Goal: Task Accomplishment & Management: Use online tool/utility

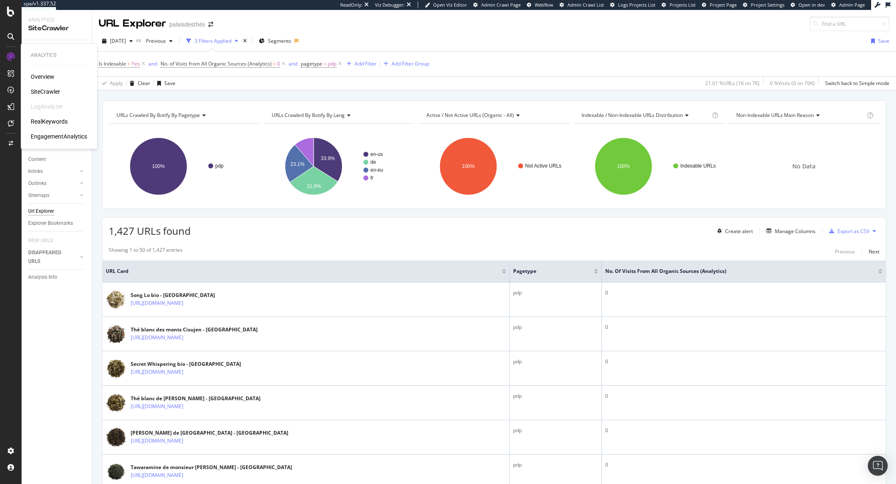
click at [59, 123] on div "RealKeywords" at bounding box center [49, 121] width 37 height 8
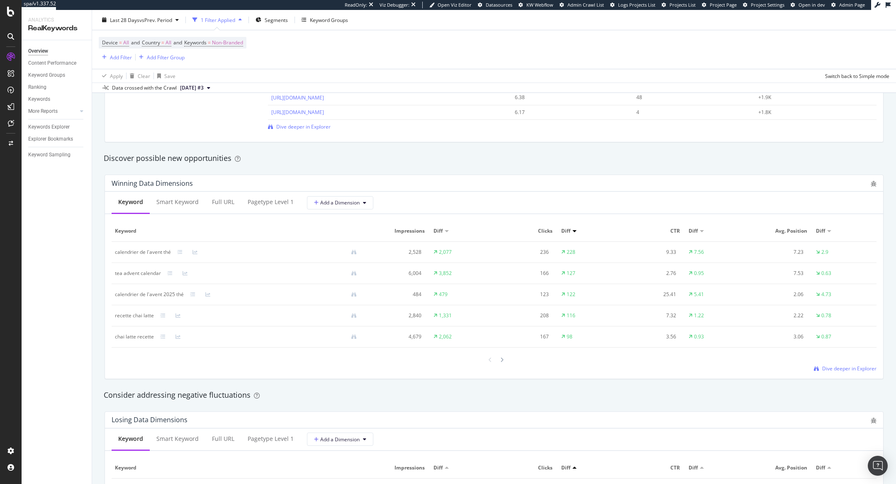
scroll to position [672, 0]
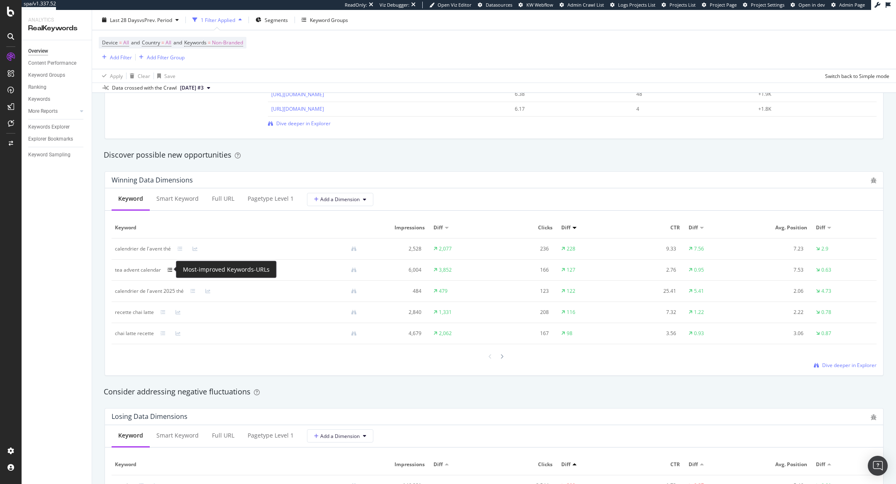
click at [171, 270] on icon at bounding box center [170, 270] width 5 height 5
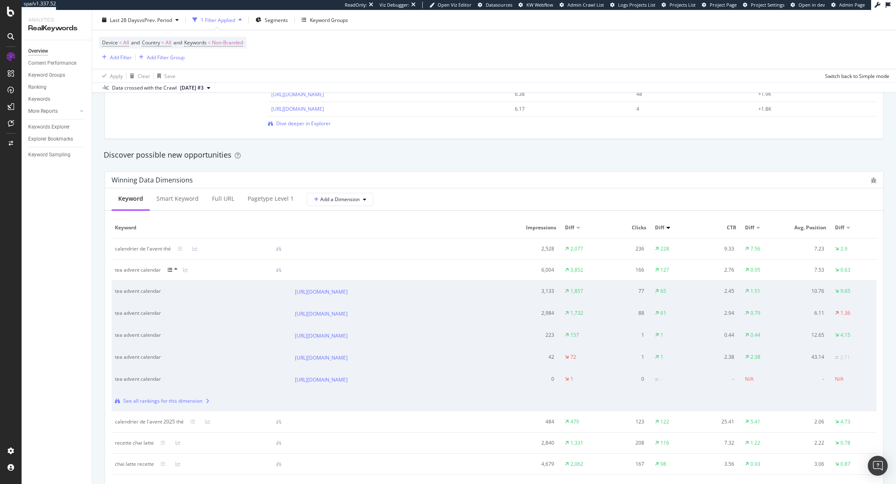
click at [173, 270] on div at bounding box center [175, 270] width 15 height 7
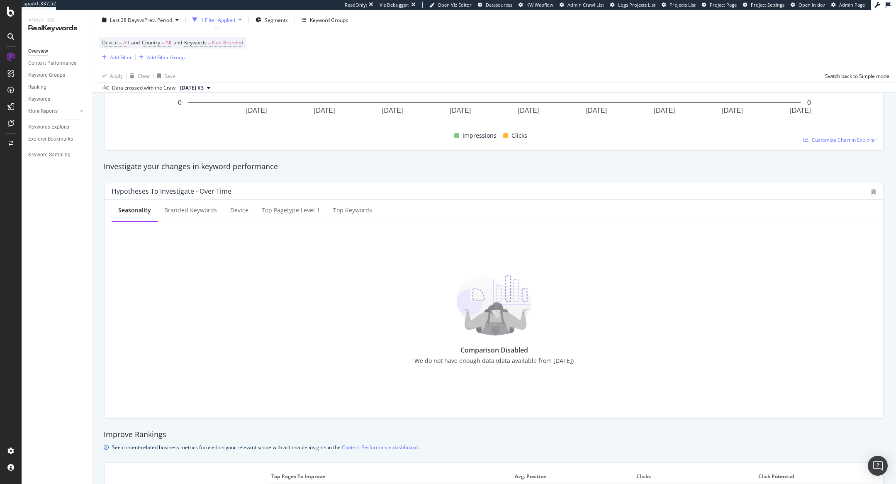
scroll to position [0, 0]
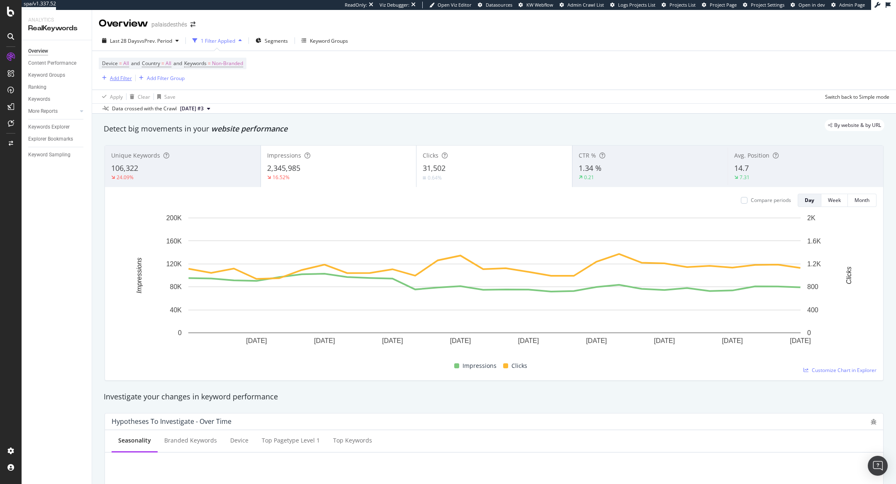
click at [122, 78] on div "Add Filter" at bounding box center [121, 78] width 22 height 7
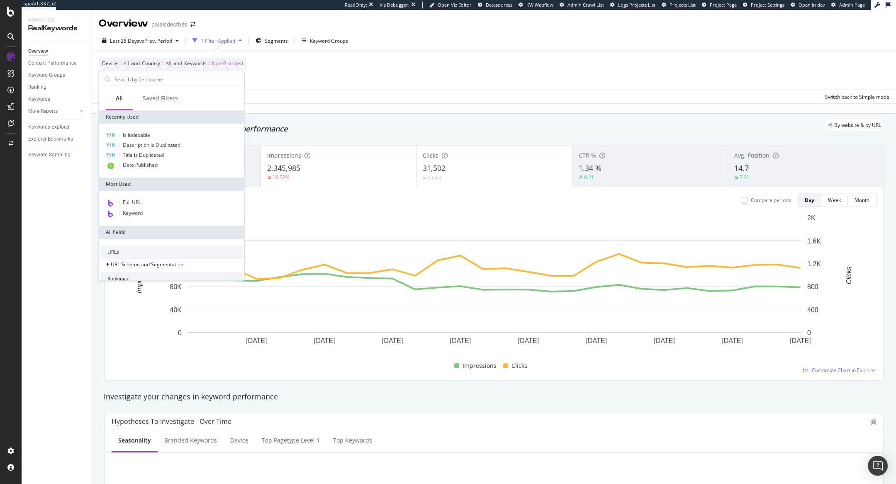
click at [284, 97] on div "Apply Clear Save Switch back to Simple mode" at bounding box center [494, 97] width 804 height 14
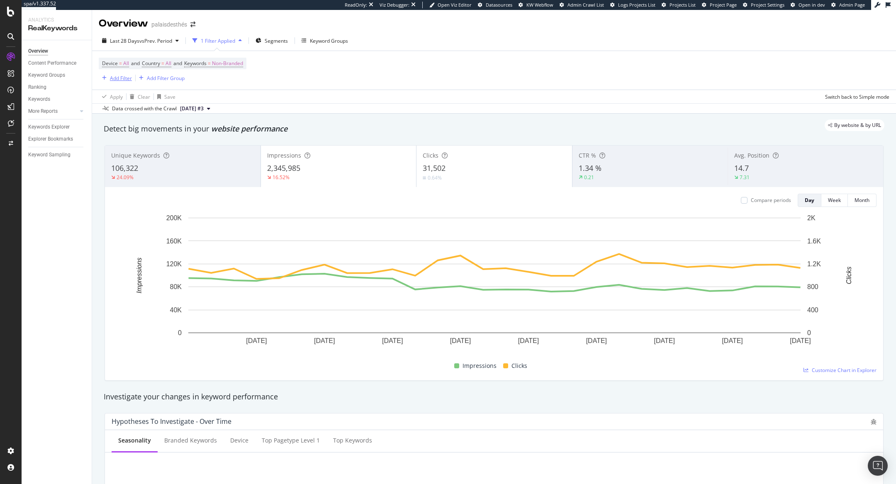
click at [115, 78] on div "Add Filter" at bounding box center [121, 78] width 22 height 7
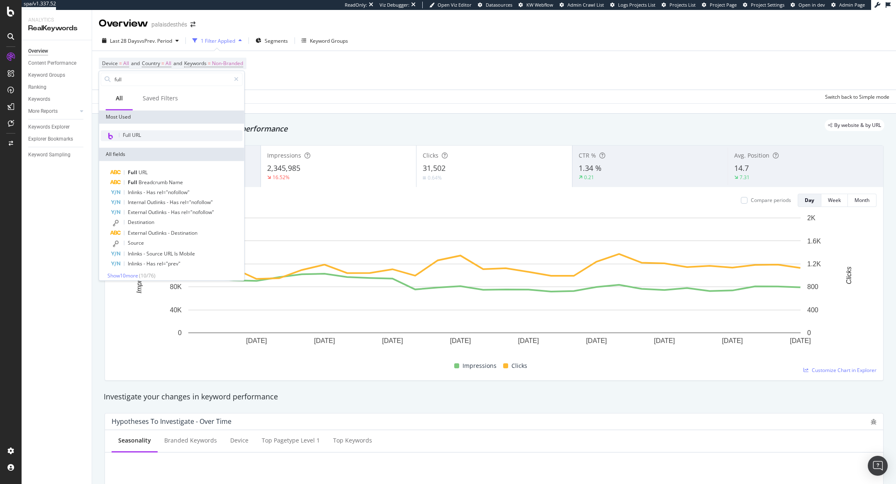
type input "full"
click at [141, 132] on span "Full URL" at bounding box center [132, 135] width 18 height 7
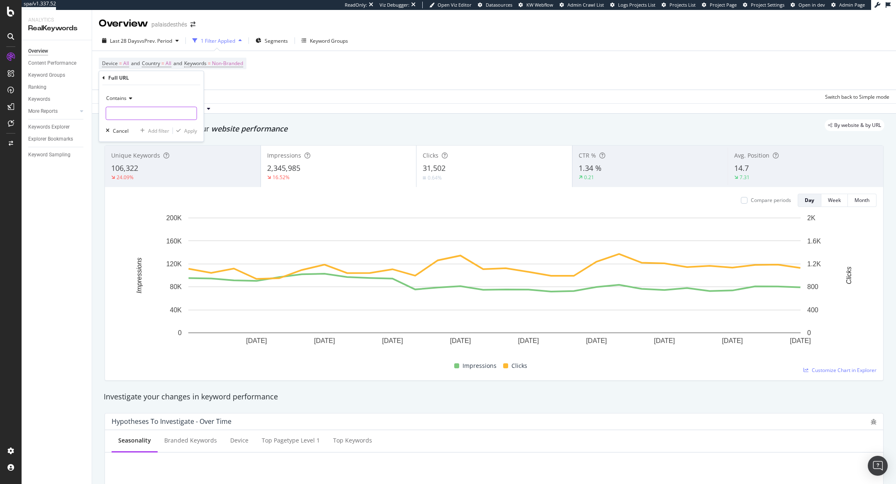
click at [136, 113] on input "text" at bounding box center [151, 113] width 90 height 13
type input "the glace"
click at [107, 83] on div "Full URL" at bounding box center [151, 78] width 98 height 14
click at [105, 79] on div "Full URL" at bounding box center [151, 78] width 98 height 14
click at [105, 77] on div "Full URL" at bounding box center [151, 78] width 98 height 14
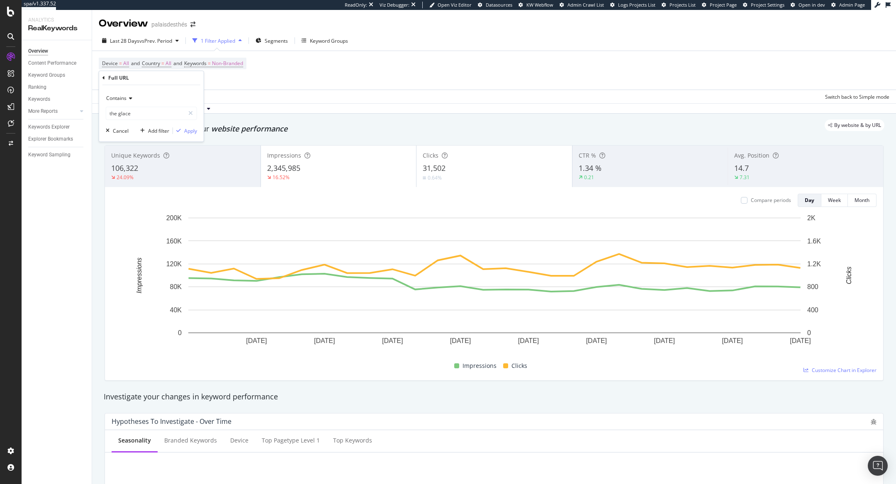
click at [102, 77] on icon at bounding box center [103, 78] width 2 height 5
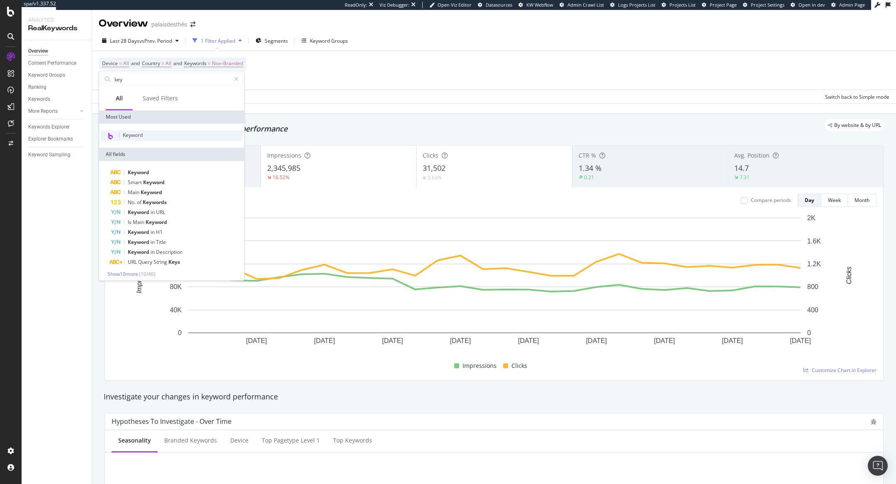
type input "key"
click at [149, 137] on div "Keyword" at bounding box center [172, 135] width 142 height 11
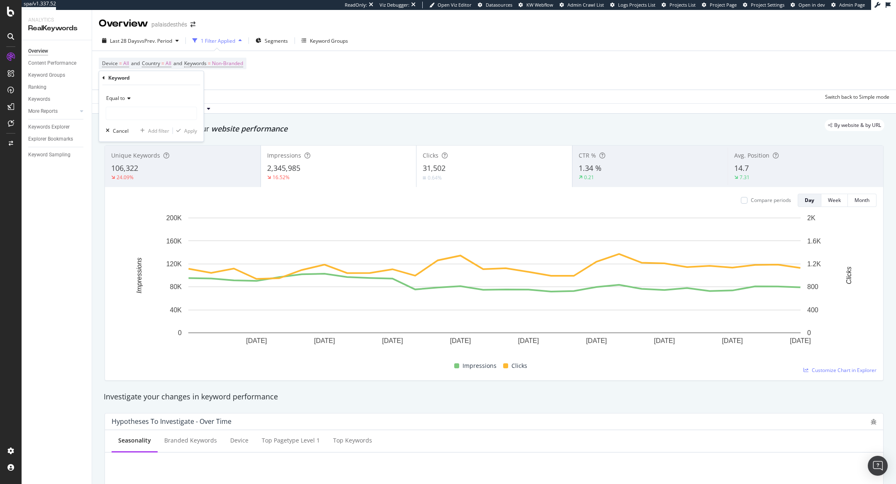
click at [127, 99] on icon at bounding box center [128, 98] width 6 height 5
click at [133, 178] on div "Contains" at bounding box center [152, 180] width 89 height 11
click at [137, 114] on input "text" at bounding box center [151, 113] width 90 height 13
type input "the glave"
click at [180, 128] on icon "button" at bounding box center [178, 130] width 5 height 5
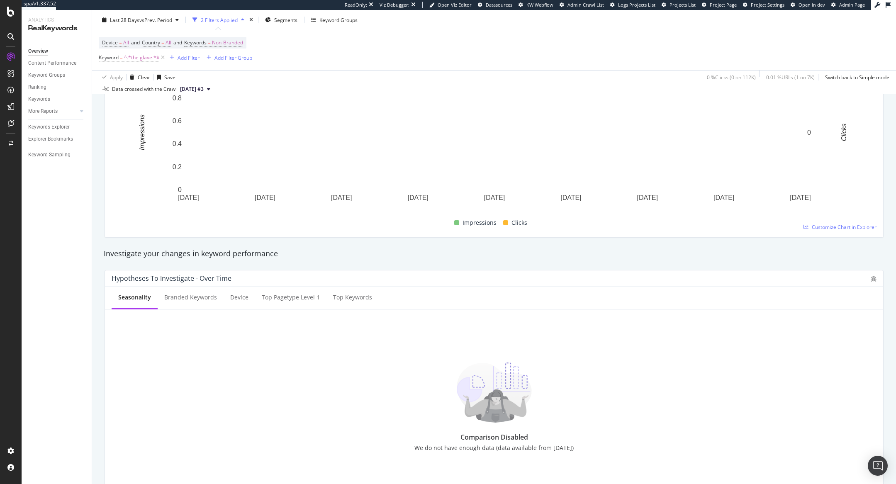
scroll to position [87, 0]
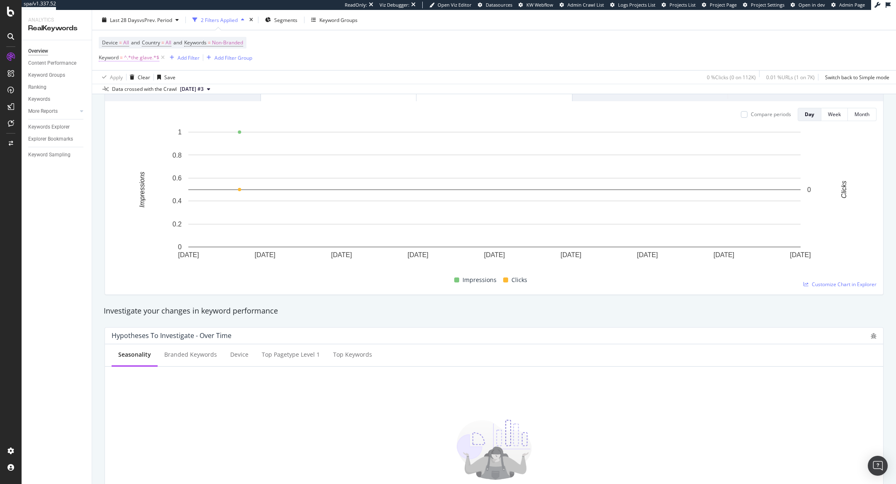
click at [147, 53] on span "^.*the glave.*$" at bounding box center [141, 58] width 35 height 12
click at [125, 90] on input "the glave" at bounding box center [145, 91] width 78 height 13
type input "the glace"
click at [183, 110] on div "button" at bounding box center [178, 109] width 11 height 5
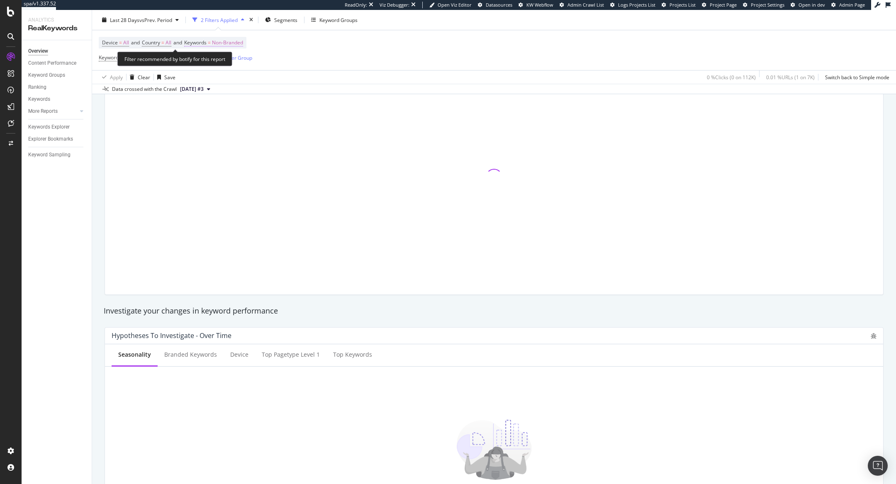
click at [206, 44] on span "Keywords" at bounding box center [195, 42] width 22 height 7
click at [203, 62] on span "Non-Branded" at bounding box center [213, 62] width 34 height 7
click at [205, 63] on span "Non-Branded" at bounding box center [213, 62] width 34 height 7
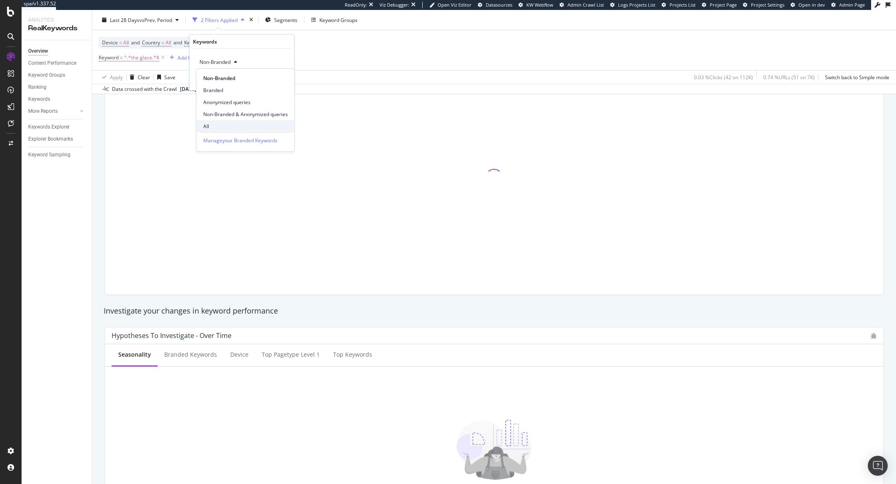
click at [211, 124] on span "All" at bounding box center [245, 126] width 85 height 7
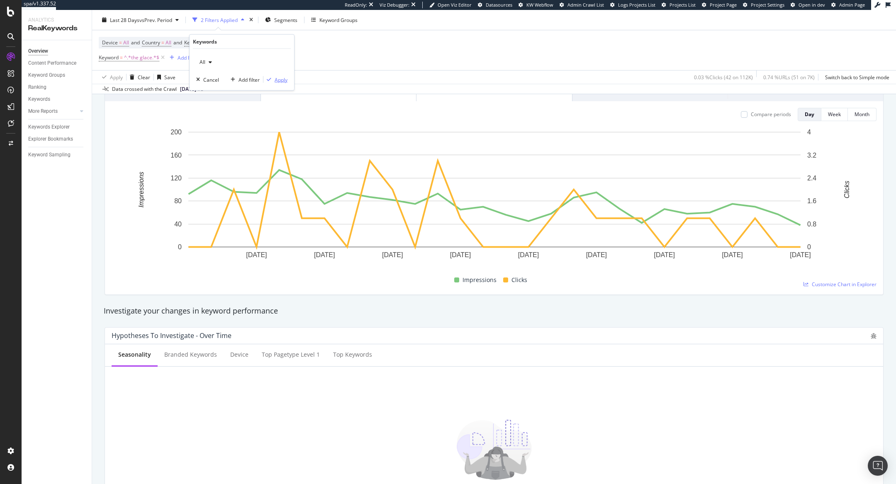
click at [275, 77] on div "Apply" at bounding box center [281, 79] width 13 height 7
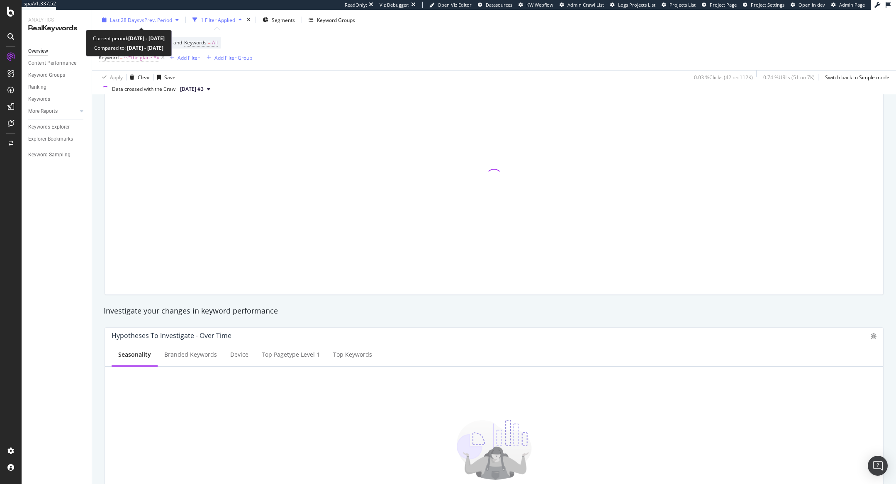
click at [161, 21] on span "vs Prev. Period" at bounding box center [155, 19] width 33 height 7
click at [295, 51] on div "Device = All and Country = All and Keywords = All Keyword = ^.*the glace.*$ Add…" at bounding box center [494, 50] width 791 height 40
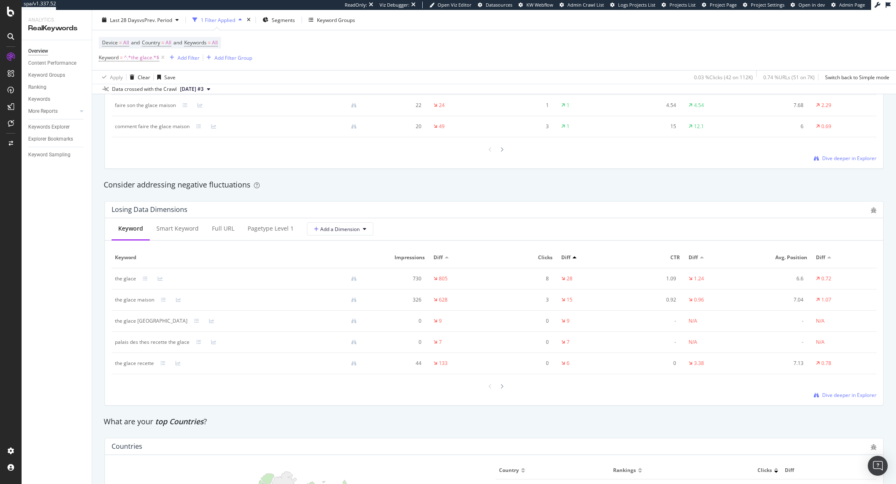
scroll to position [894, 0]
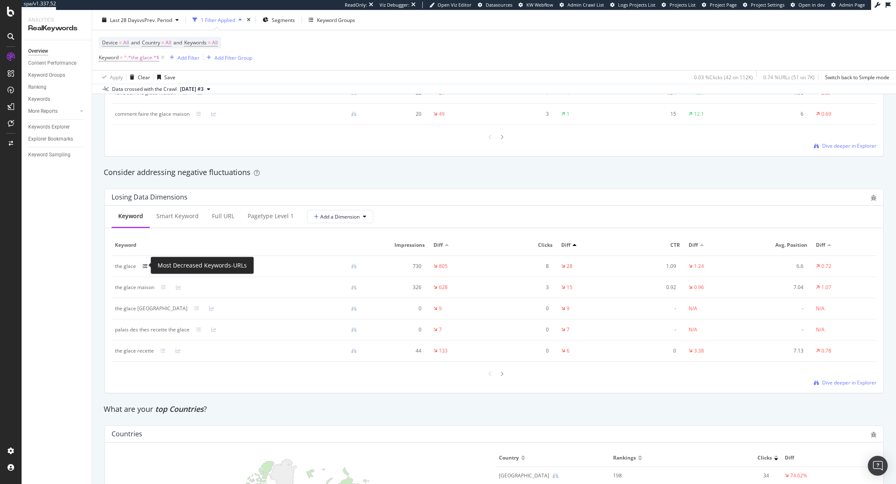
click at [144, 265] on icon at bounding box center [145, 266] width 5 height 5
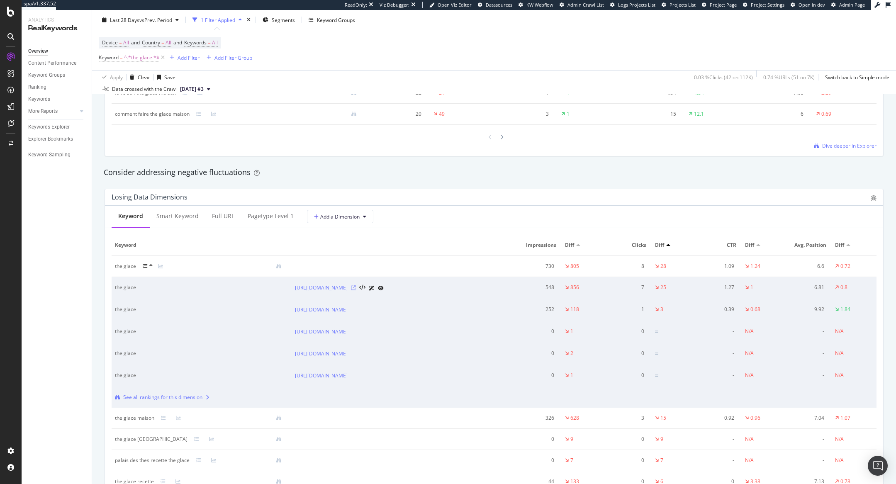
click at [356, 285] on icon at bounding box center [353, 287] width 5 height 5
click at [314, 286] on link "https://www.palaisdesthes.com/fr/thes/glaces/" at bounding box center [321, 288] width 53 height 8
click at [183, 58] on div "Add Filter" at bounding box center [189, 57] width 22 height 7
type input "thé glacé"
click at [304, 58] on icon at bounding box center [304, 59] width 5 height 6
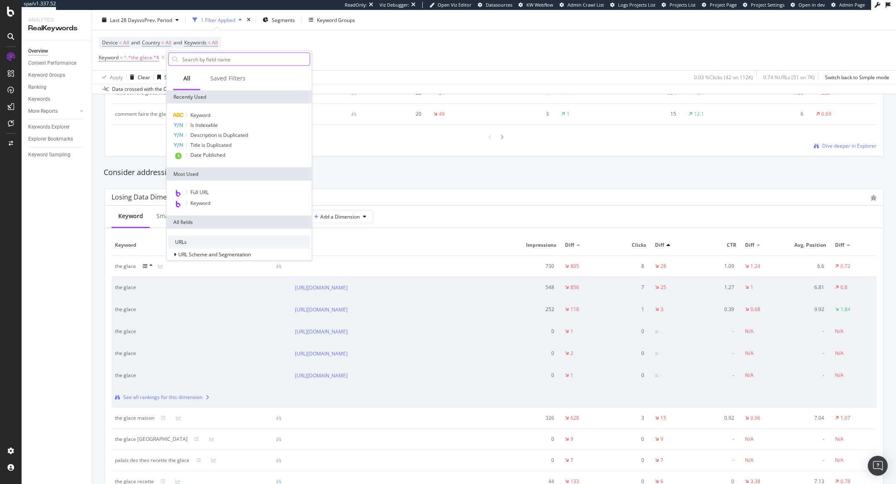
click at [151, 66] on div "Device = All and Country = All and Keywords = All Keyword = ^.*the glace.*$ Add…" at bounding box center [494, 50] width 791 height 40
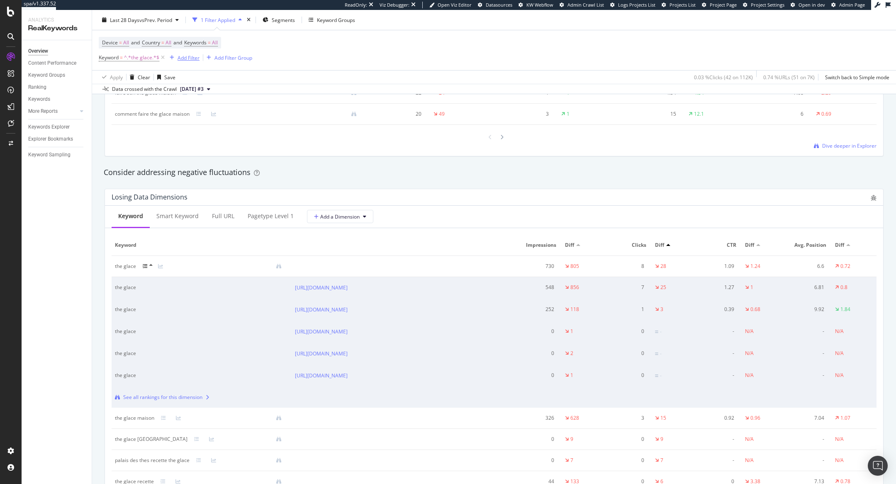
click at [176, 58] on div "button" at bounding box center [171, 57] width 11 height 5
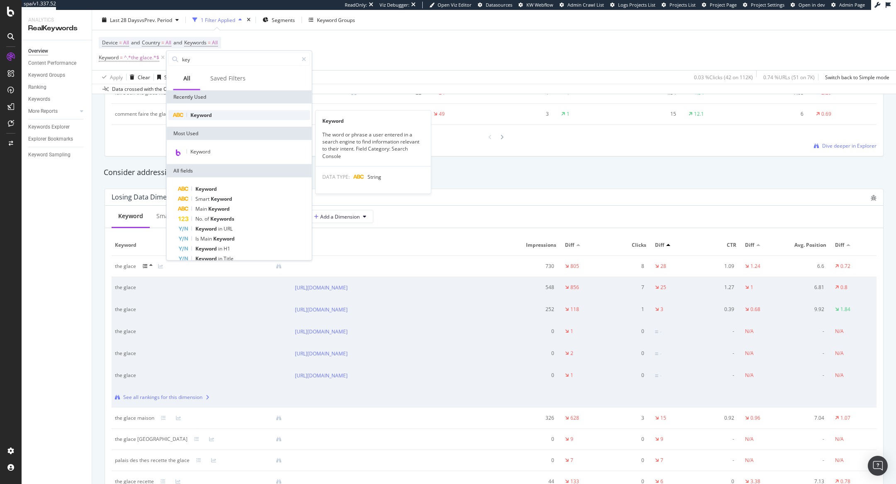
type input "key"
click at [224, 111] on div "Keyword" at bounding box center [239, 115] width 142 height 10
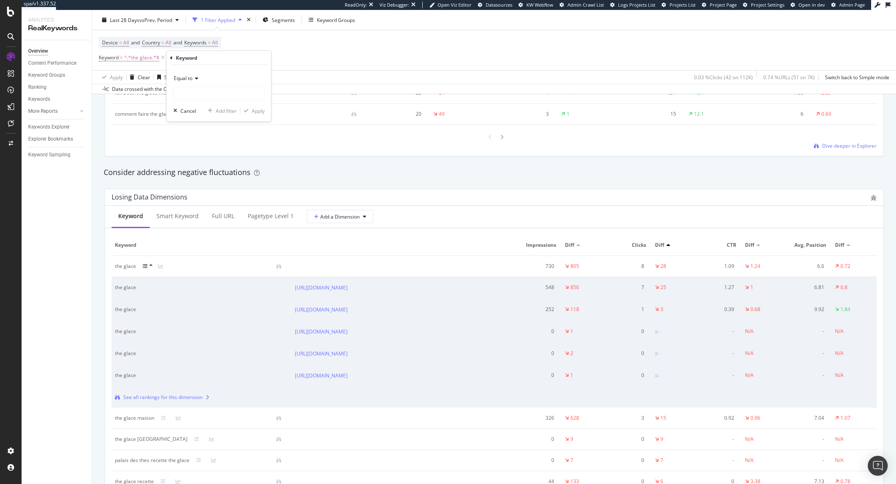
click at [200, 79] on div "Equal to" at bounding box center [218, 78] width 91 height 13
click at [201, 158] on div "Contains" at bounding box center [220, 160] width 89 height 11
click at [205, 91] on input "text" at bounding box center [219, 93] width 90 height 13
type input "thé glacé"
click at [256, 110] on div "Apply" at bounding box center [258, 110] width 13 height 7
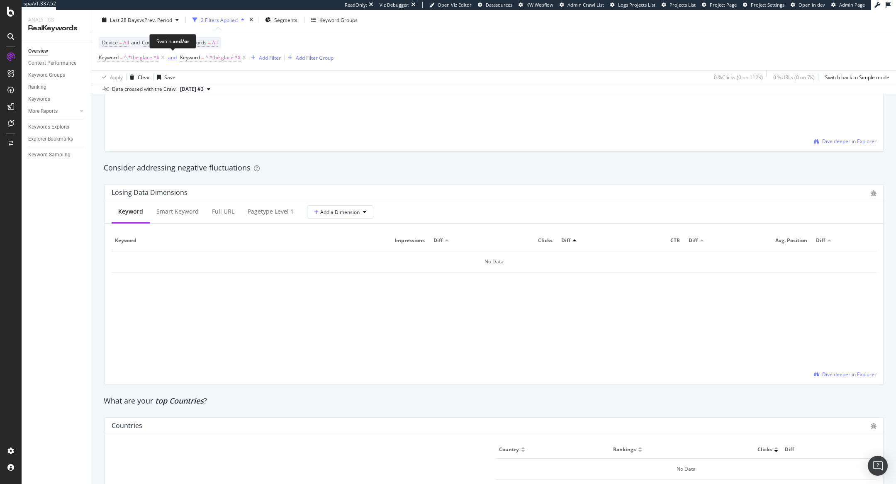
click at [171, 54] on div "and" at bounding box center [172, 57] width 9 height 7
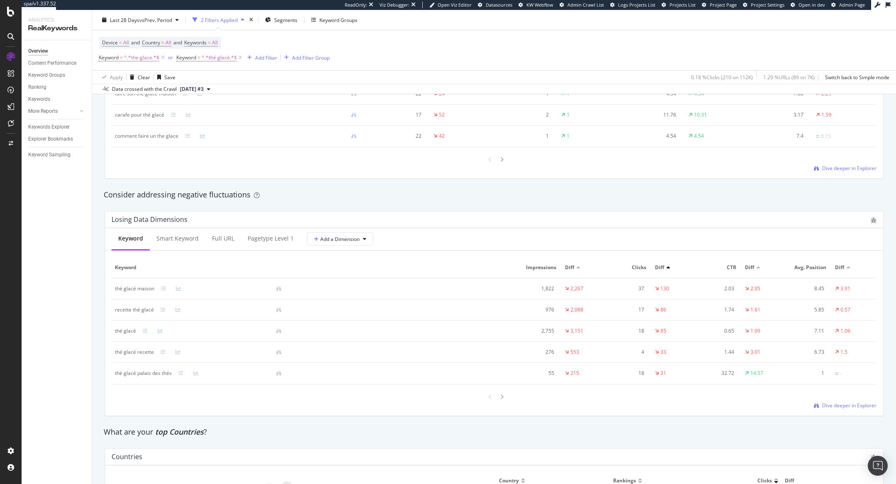
scroll to position [873, 0]
click at [256, 59] on div "Add Filter" at bounding box center [266, 57] width 22 height 7
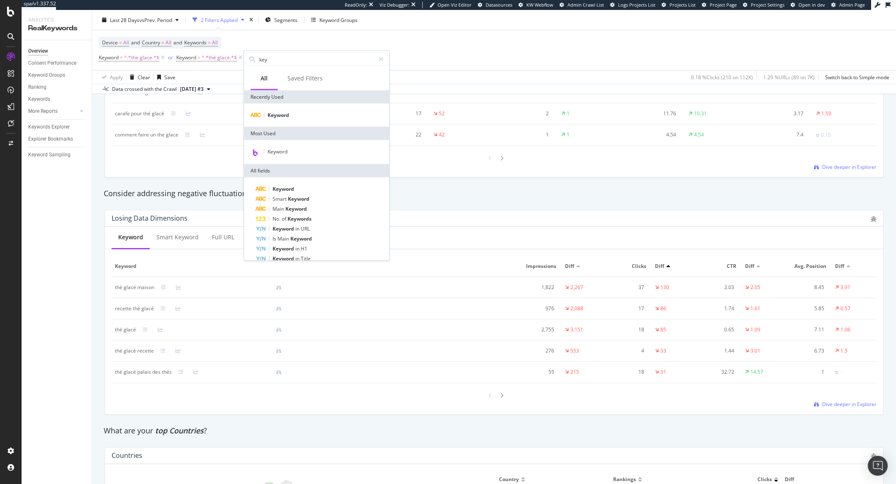
click at [182, 197] on div "Consider addressing negative fluctuations" at bounding box center [494, 193] width 781 height 11
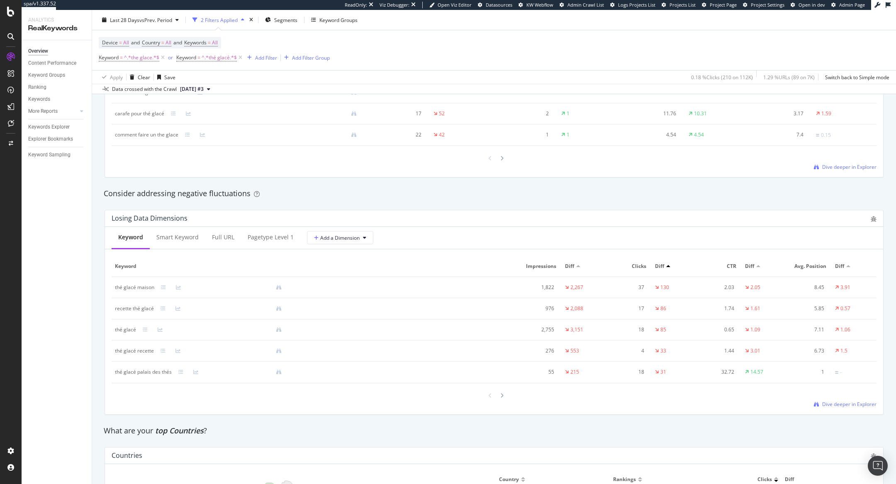
click at [162, 290] on td "thé glacé maison" at bounding box center [202, 287] width 180 height 21
click at [162, 285] on icon at bounding box center [163, 287] width 5 height 5
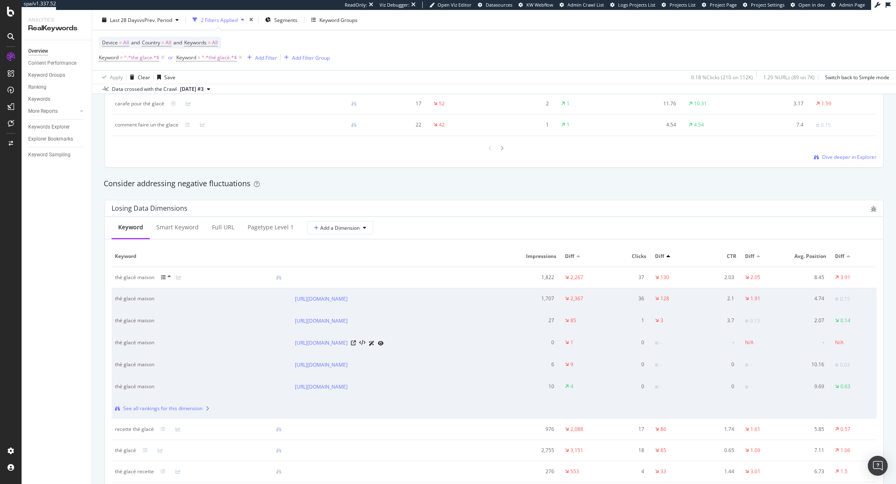
scroll to position [884, 0]
click at [356, 296] on icon at bounding box center [353, 297] width 5 height 5
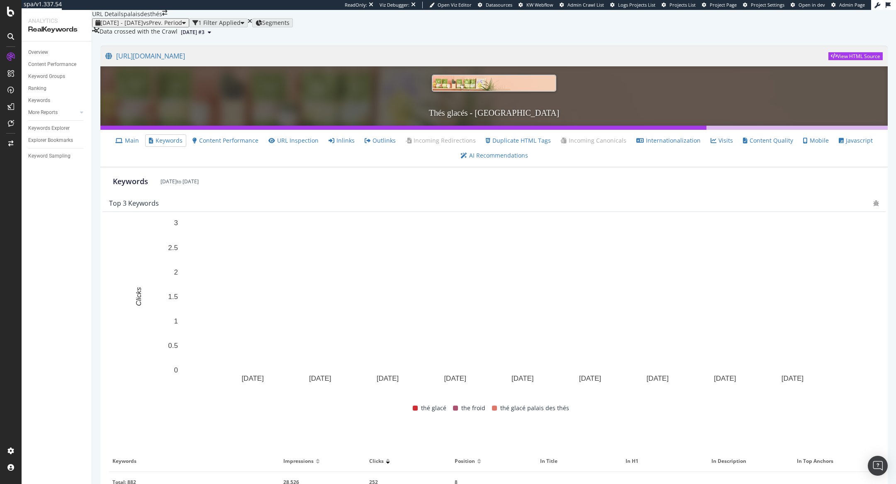
scroll to position [236, 0]
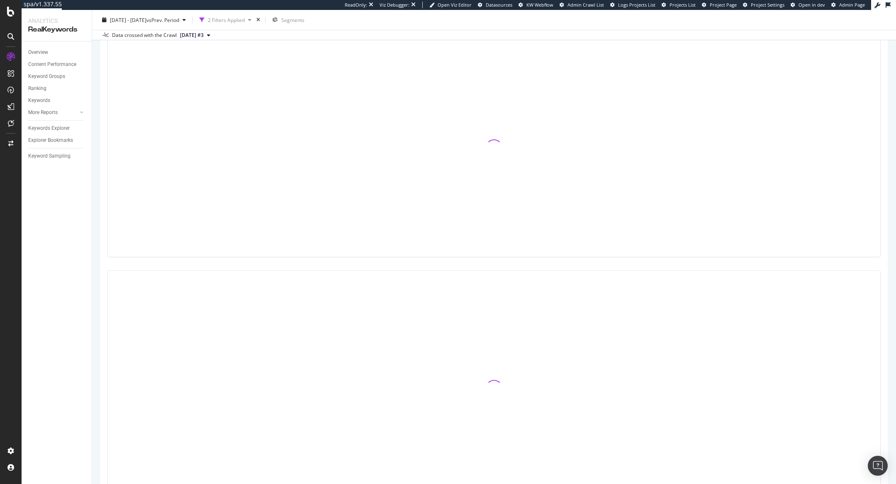
scroll to position [207, 0]
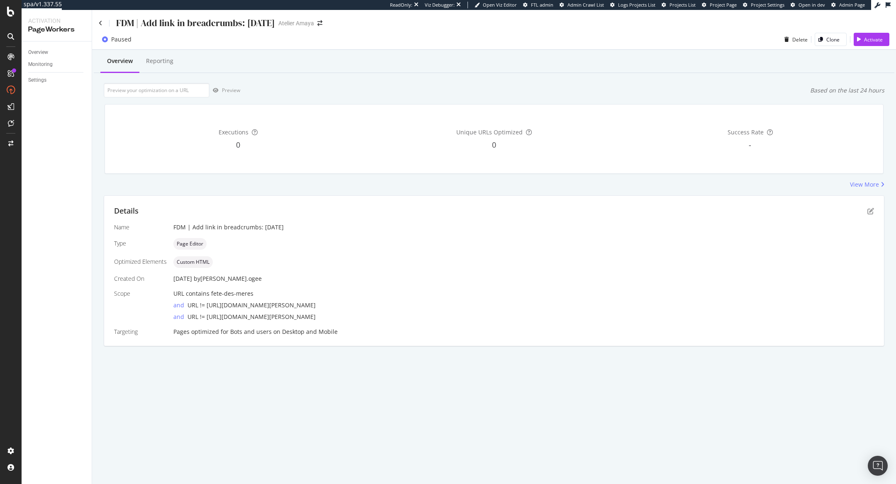
drag, startPoint x: 207, startPoint y: 305, endPoint x: 399, endPoint y: 306, distance: 191.7
click at [399, 306] on div "and URL != https://atelier-amaya.com/fr/bijoux-fete-des-meres" at bounding box center [523, 304] width 701 height 12
copy span "https://atelier-amaya.com/fr/bijoux-fete-des-meres"
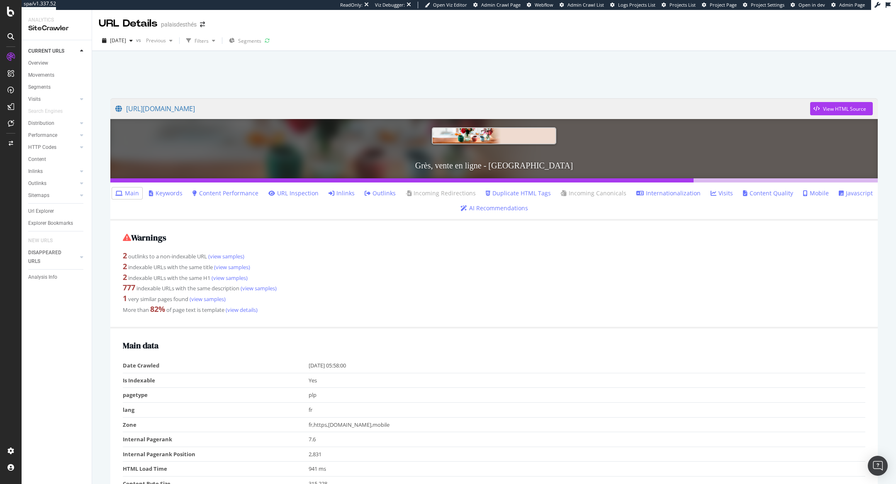
scroll to position [29, 0]
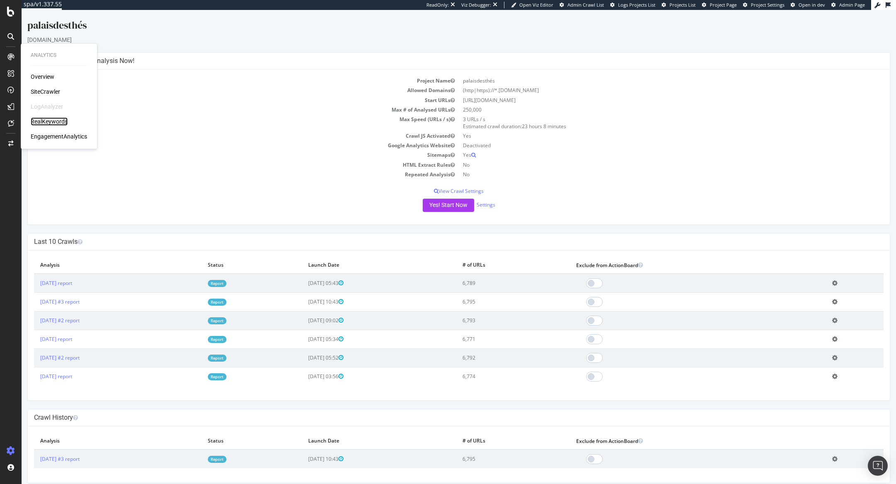
click at [51, 122] on div "RealKeywords" at bounding box center [49, 121] width 37 height 8
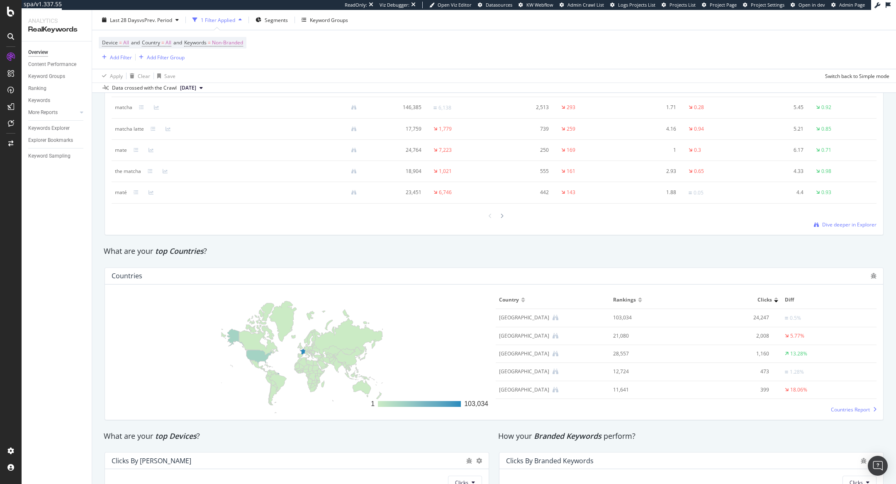
scroll to position [1205, 0]
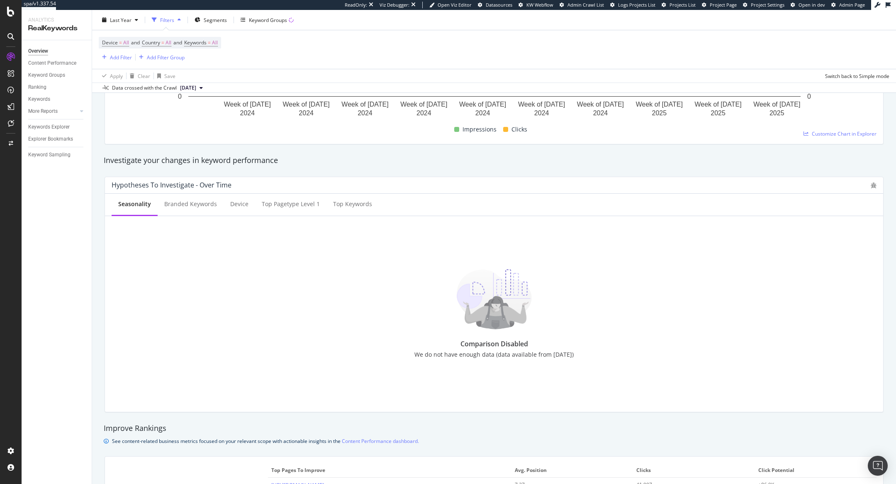
scroll to position [238, 0]
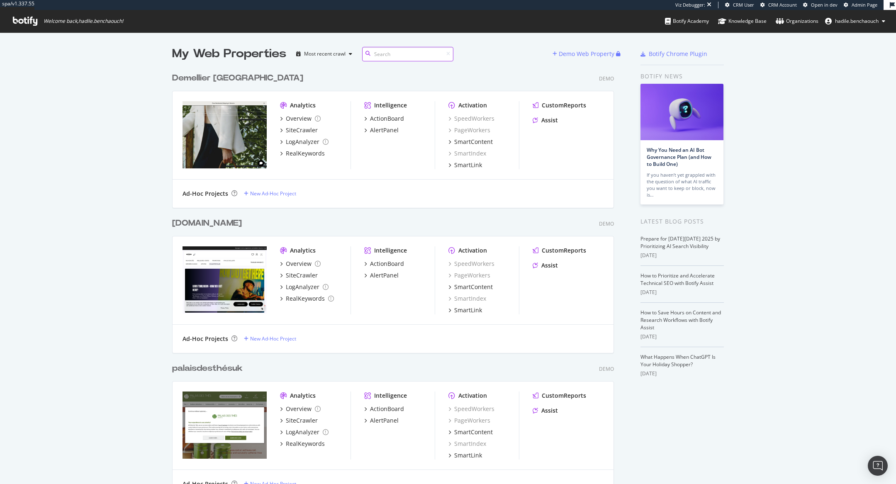
scroll to position [9351, 449]
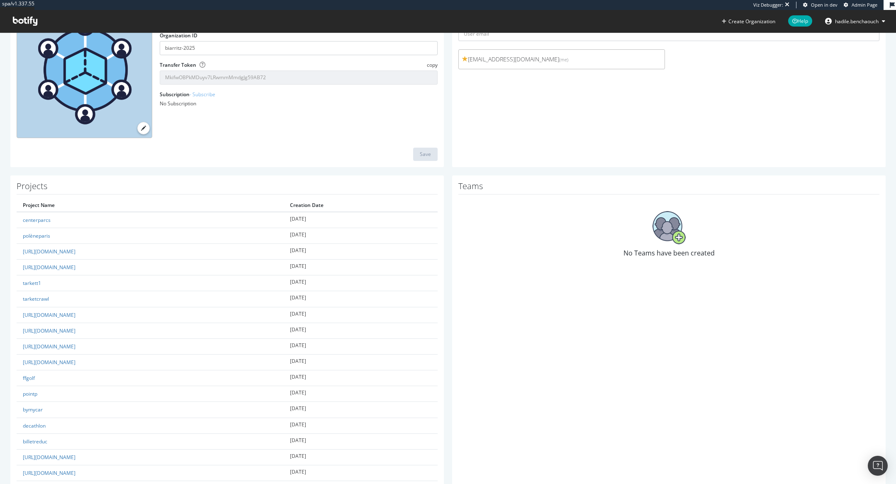
scroll to position [127, 0]
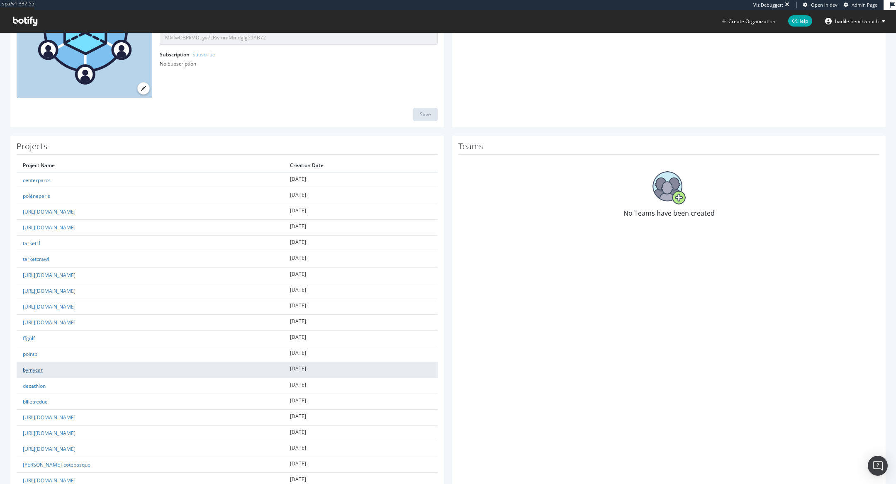
click at [32, 366] on link "bymycar" at bounding box center [33, 369] width 20 height 7
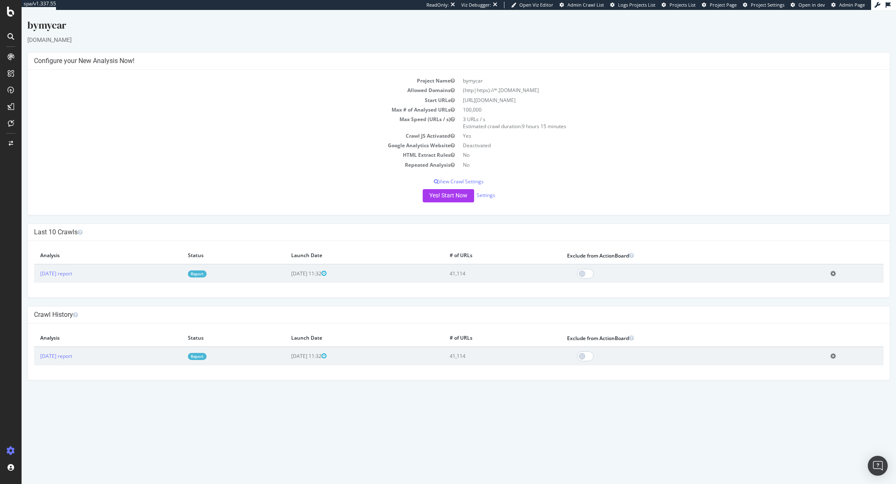
click at [207, 274] on link "Report" at bounding box center [197, 274] width 19 height 7
click at [207, 271] on link "Report" at bounding box center [197, 274] width 19 height 7
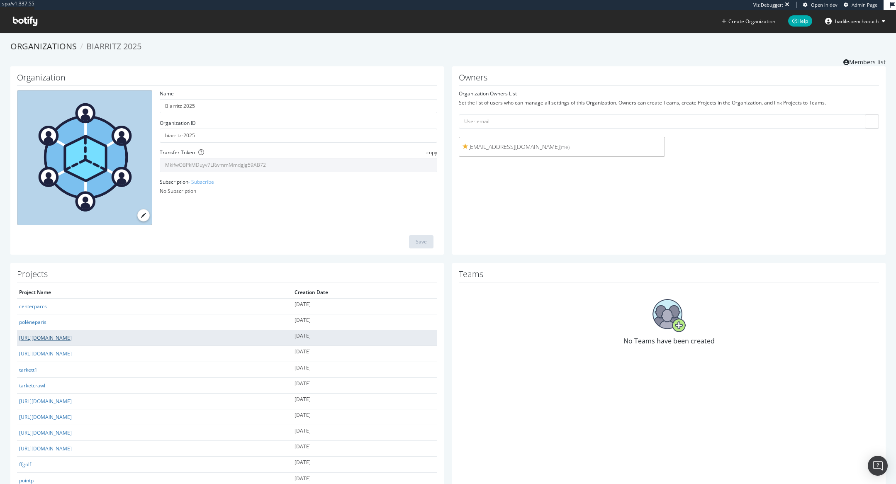
click at [64, 338] on link "prospectrime1_betclic.fr/_bbl" at bounding box center [45, 337] width 53 height 7
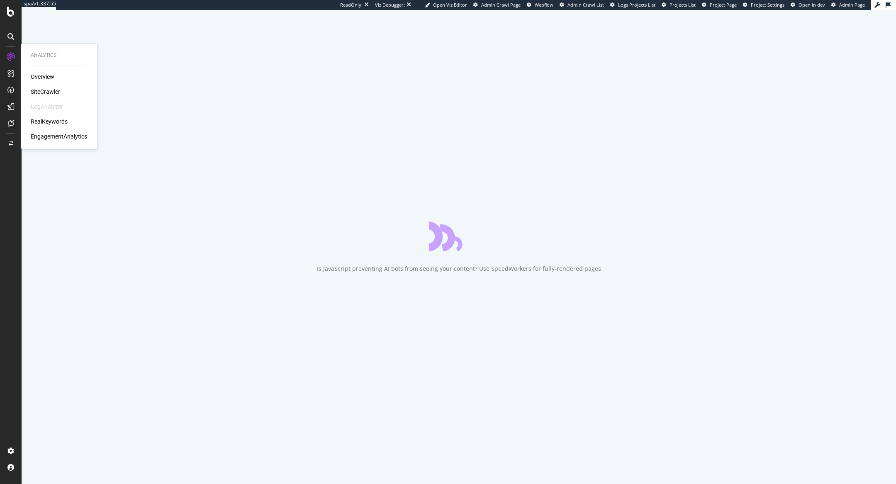
click at [55, 117] on div "Overview SiteCrawler LogAnalyzer RealKeywords EngagementAnalytics" at bounding box center [59, 107] width 56 height 68
click at [58, 120] on div "RealKeywords" at bounding box center [49, 121] width 37 height 8
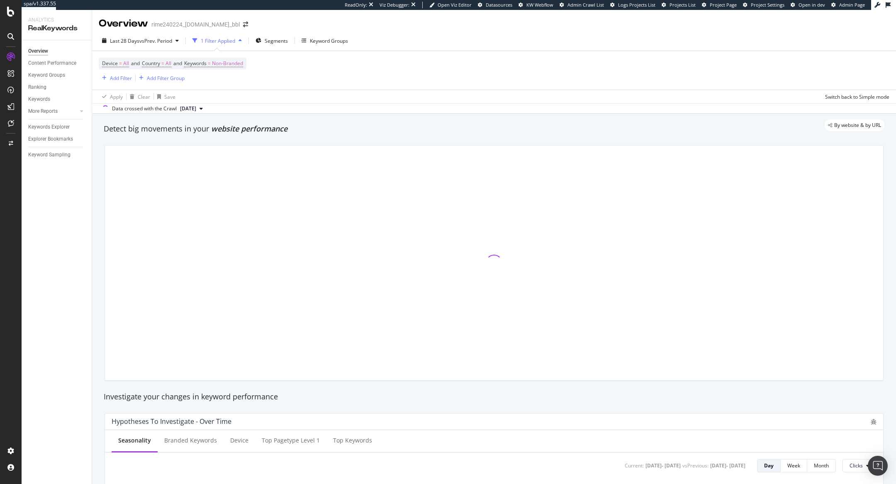
scroll to position [12, 0]
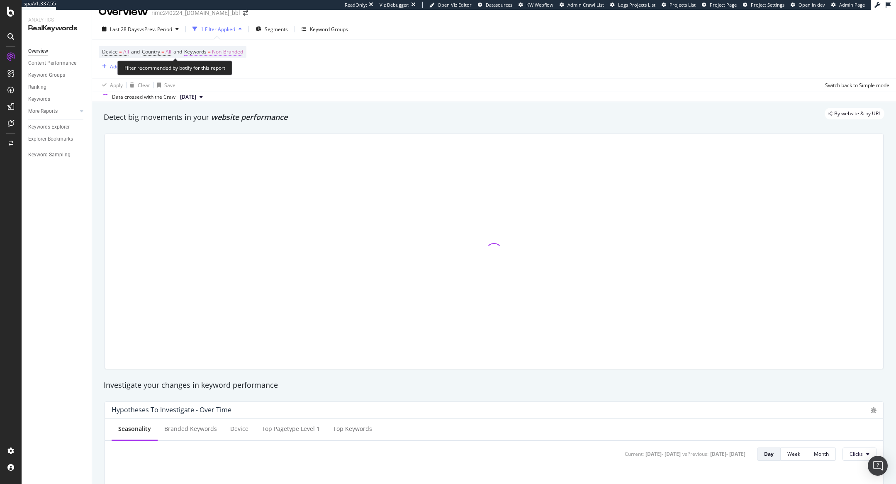
click at [229, 52] on span "Non-Branded" at bounding box center [227, 52] width 31 height 12
click at [225, 68] on span "Non-Branded" at bounding box center [213, 70] width 34 height 7
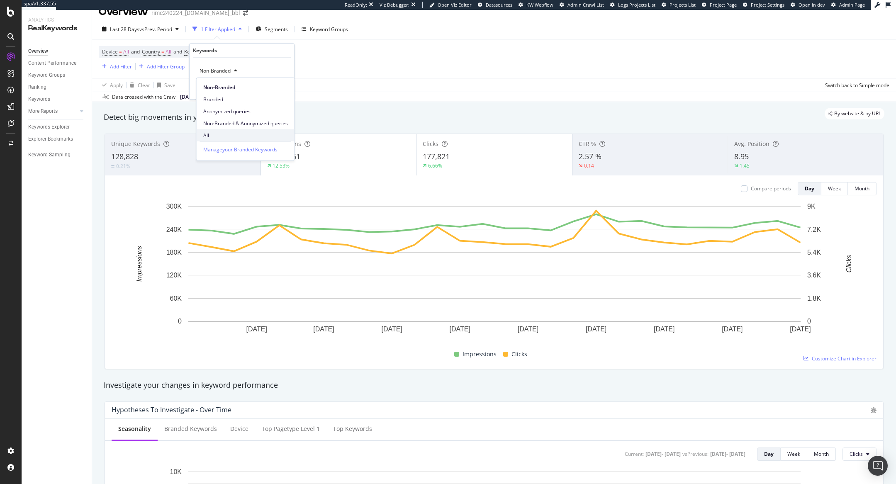
click at [212, 137] on span "All" at bounding box center [245, 135] width 85 height 7
click at [274, 89] on div "Apply" at bounding box center [275, 88] width 24 height 7
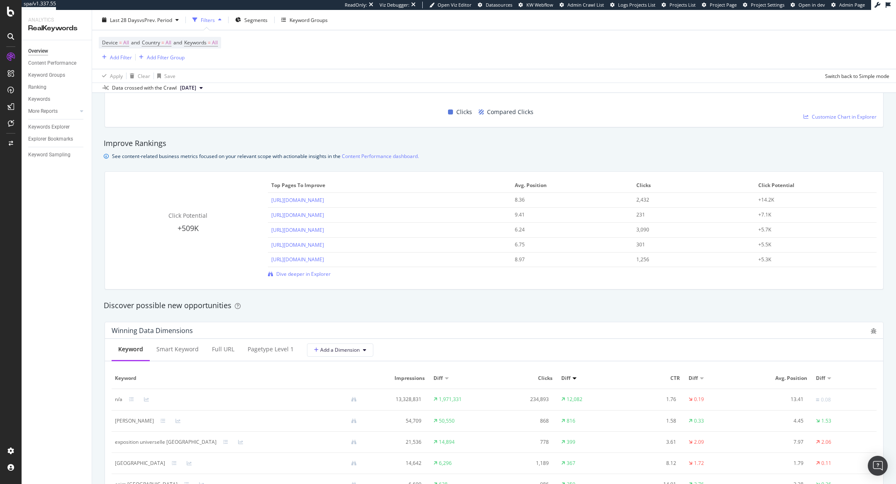
scroll to position [526, 0]
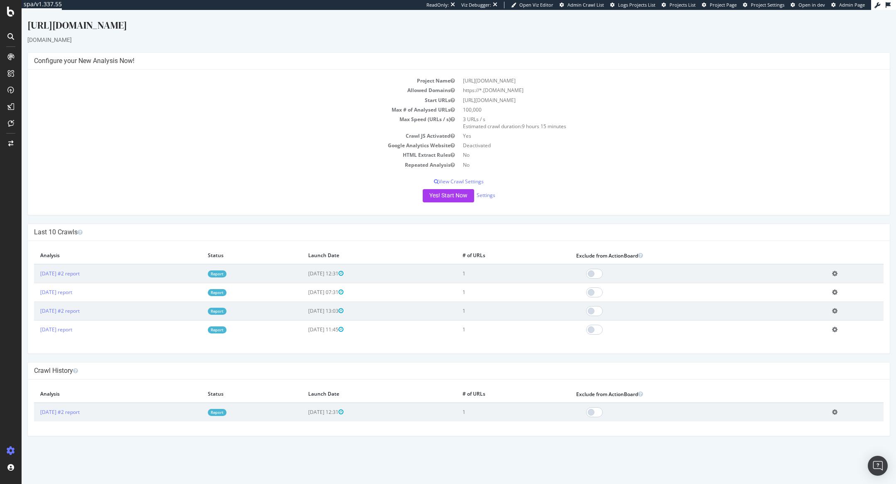
click at [245, 269] on td "Report" at bounding box center [252, 273] width 100 height 19
click at [227, 274] on link "Report" at bounding box center [217, 274] width 19 height 7
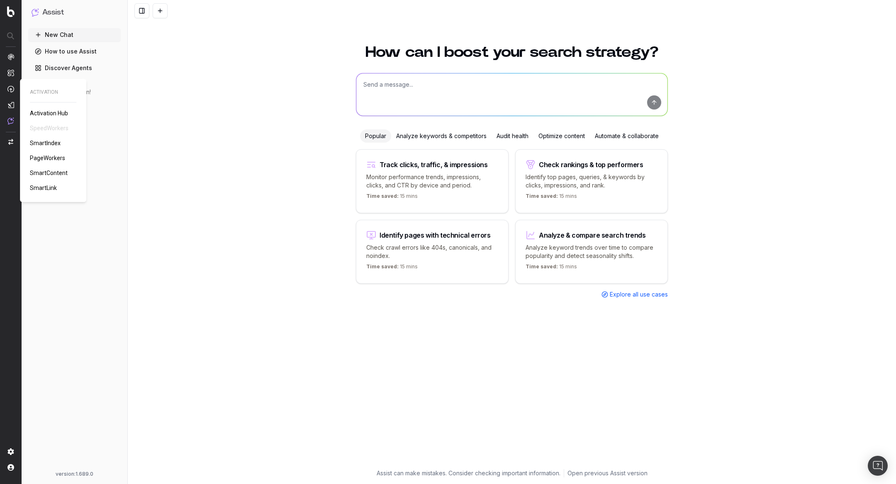
click at [46, 157] on span "PageWorkers" at bounding box center [47, 158] width 35 height 7
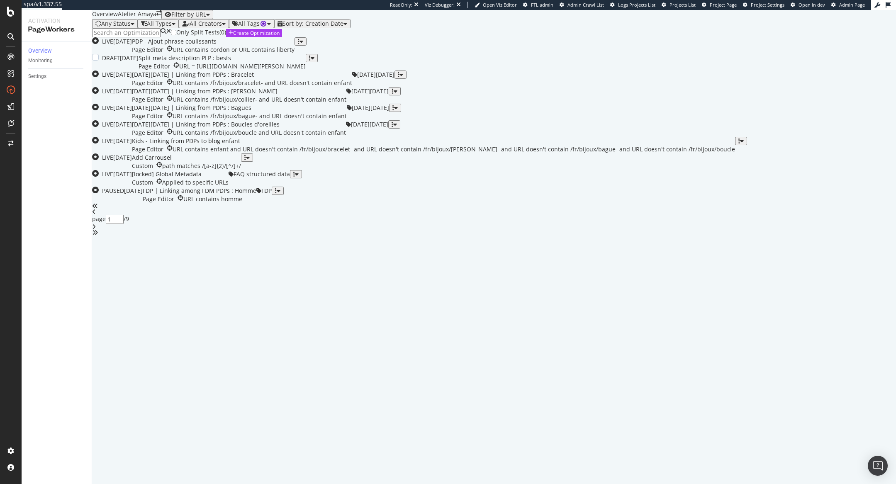
scroll to position [125, 0]
click at [266, 75] on div "Black Friday | Linking from PDPs : Bracelet" at bounding box center [242, 75] width 220 height 8
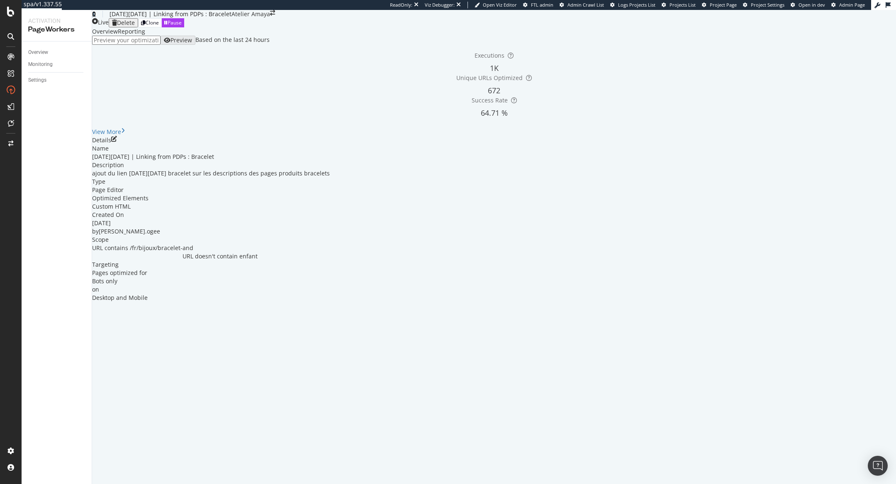
click at [96, 17] on icon at bounding box center [94, 14] width 4 height 6
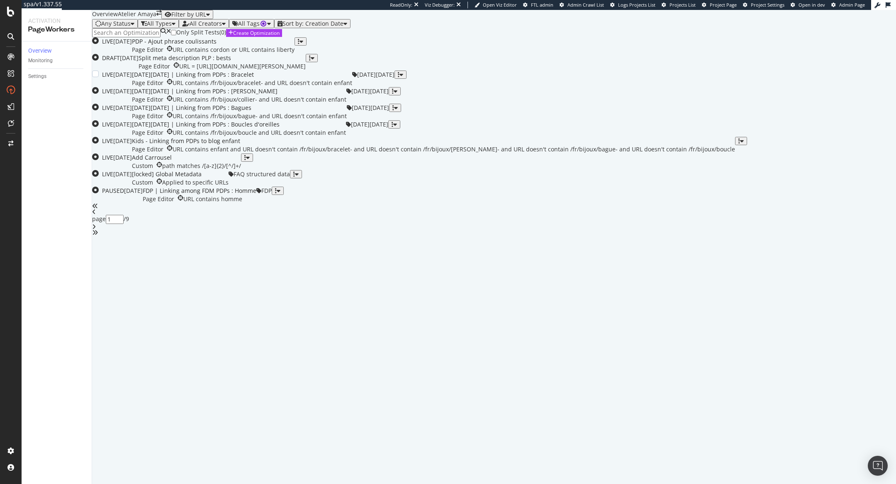
click at [352, 87] on div "Black Friday | Linking from PDPs : Bracelet Page Editor URL contains /fr/bijoux…" at bounding box center [242, 79] width 220 height 17
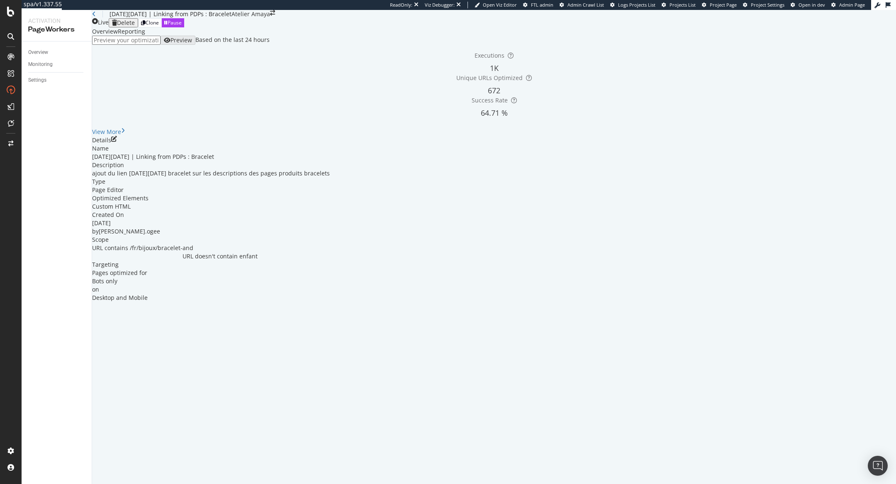
click at [117, 142] on icon "pen-to-square" at bounding box center [114, 139] width 6 height 6
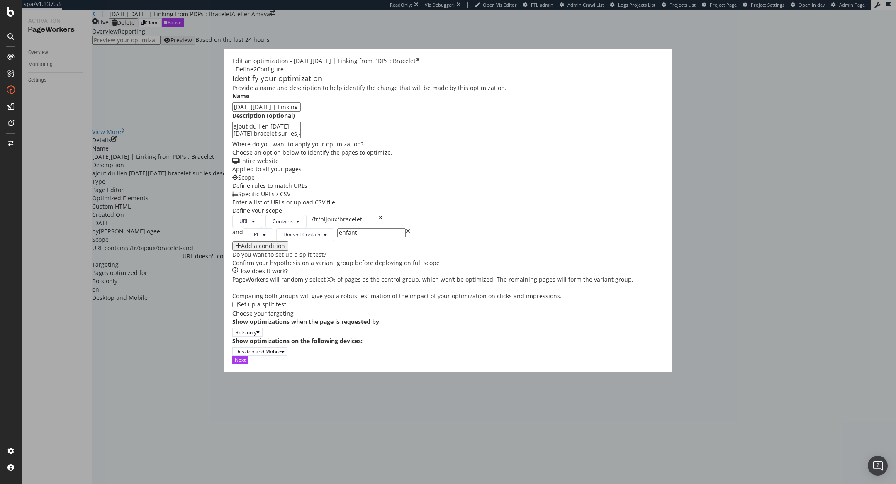
scroll to position [107, 0]
click at [246, 363] on div "Next" at bounding box center [240, 359] width 11 height 7
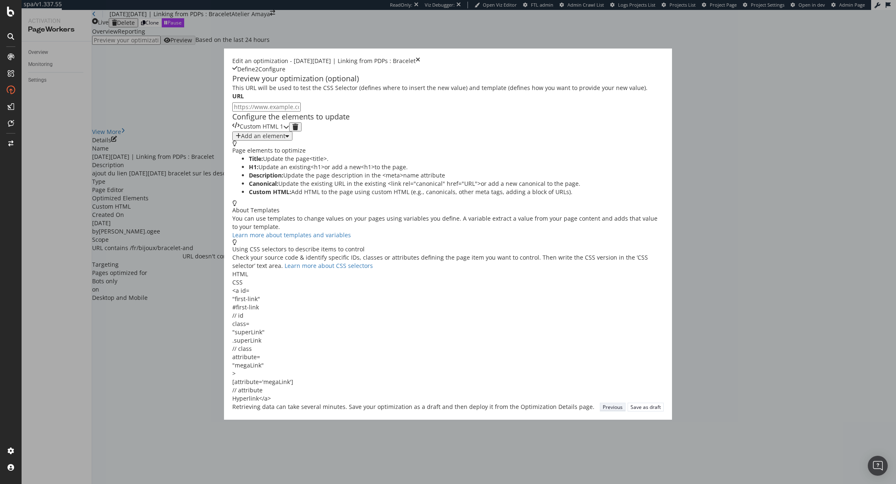
scroll to position [0, 0]
click at [289, 132] on div "Custom HTML 1" at bounding box center [260, 126] width 57 height 9
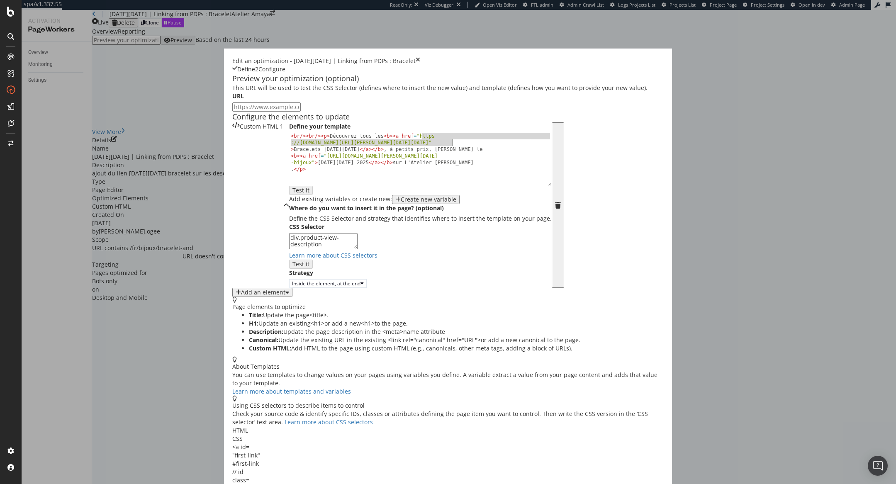
drag, startPoint x: 342, startPoint y: 196, endPoint x: 373, endPoint y: 200, distance: 30.6
click at [373, 200] on div "< br /> < br /> < p > Découvrez tous les < b > < a href = "https ://atelier-ama…" at bounding box center [420, 199] width 263 height 132
type textarea "<br/><br/><p>Découvrez tous les <b><a href="https://atelier-amaya.com/fr/cadeau…"
click at [664, 57] on div "Edit an optimization - Black Friday | Linking from PDPs : Bracelet Define 2 Con…" at bounding box center [448, 65] width 432 height 17
click at [420, 57] on icon "times" at bounding box center [418, 61] width 5 height 8
